Goal: Transaction & Acquisition: Purchase product/service

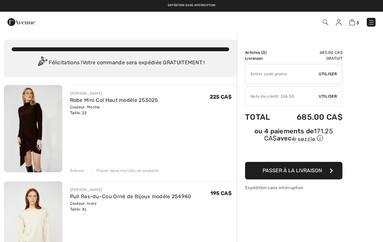
click at [80, 98] on link "Robe Mini Col Haut modèle 253025" at bounding box center [114, 100] width 88 height 6
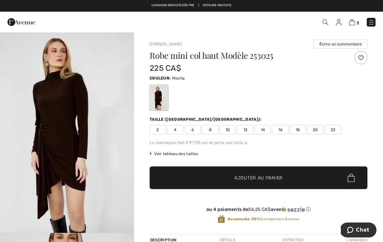
click at [352, 22] on img at bounding box center [352, 22] width 6 height 6
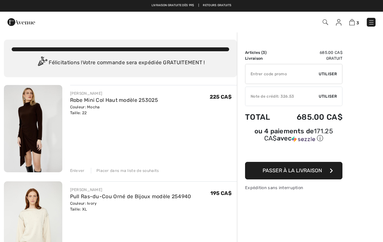
click at [297, 95] on div "Note de crédit: 326.53" at bounding box center [281, 96] width 73 height 6
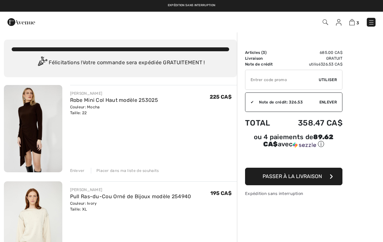
click at [293, 179] on button "Passer à la livraison" at bounding box center [293, 177] width 97 height 18
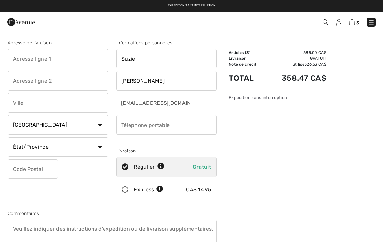
click at [18, 56] on input "text" at bounding box center [58, 58] width 101 height 19
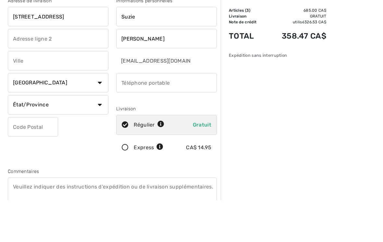
type input "250 rue de la Belize"
click at [18, 93] on input "text" at bounding box center [58, 102] width 101 height 19
type input "La Prairie"
click at [67, 137] on select "État/Province Alberta Colombie-Britannique Ile-du-Prince-Edward Manitoba Nouvea…" at bounding box center [58, 146] width 101 height 19
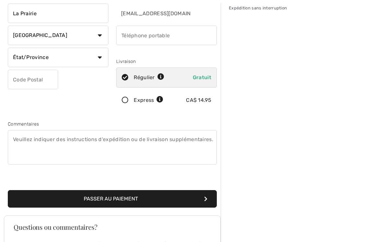
select select "QC"
click at [12, 76] on input "text" at bounding box center [33, 79] width 50 height 19
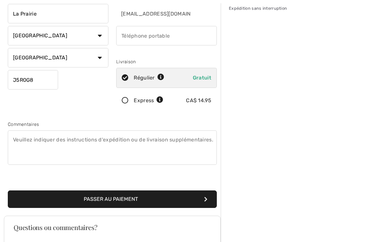
type input "J5R0G8"
click at [122, 36] on input "phone" at bounding box center [166, 35] width 101 height 19
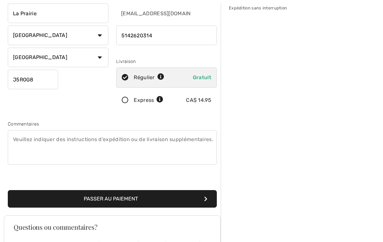
type input "5142620314"
click at [121, 198] on button "Passer au paiement" at bounding box center [112, 199] width 209 height 18
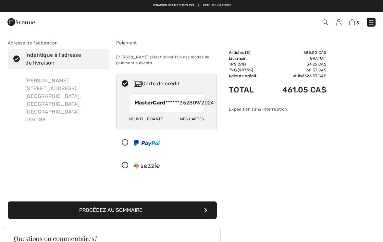
click at [152, 125] on div "Nouvelle carte" at bounding box center [146, 119] width 34 height 11
radio input "true"
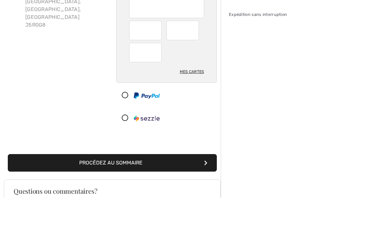
scroll to position [95, 0]
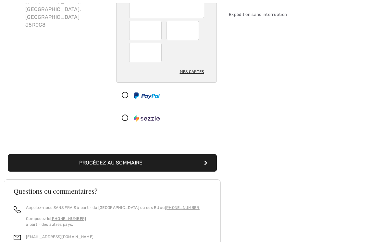
click at [108, 162] on button "Procédez au sommaire" at bounding box center [112, 163] width 209 height 18
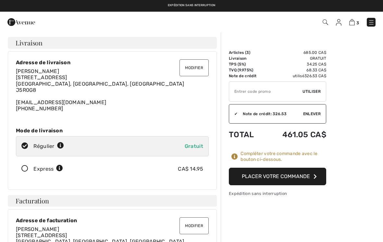
click at [278, 175] on button "Placer votre commande" at bounding box center [277, 177] width 97 height 18
